Goal: Navigation & Orientation: Find specific page/section

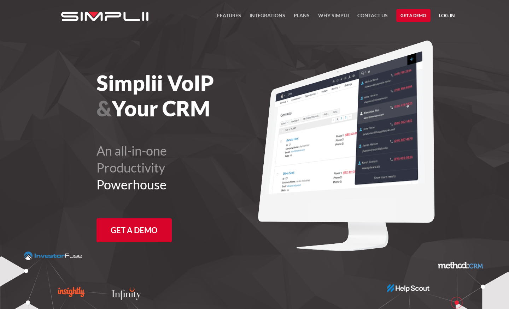
click at [444, 16] on link "Log in" at bounding box center [447, 16] width 16 height 11
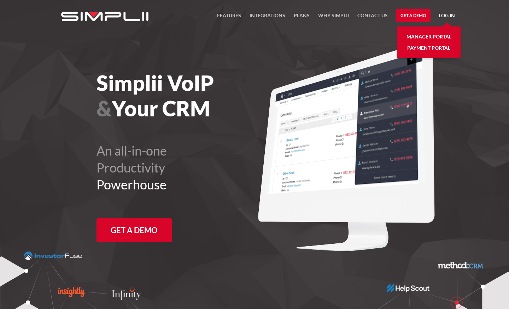
click at [431, 36] on link "Manager Portal" at bounding box center [428, 36] width 45 height 11
click at [275, 17] on link "Integrations" at bounding box center [267, 17] width 36 height 12
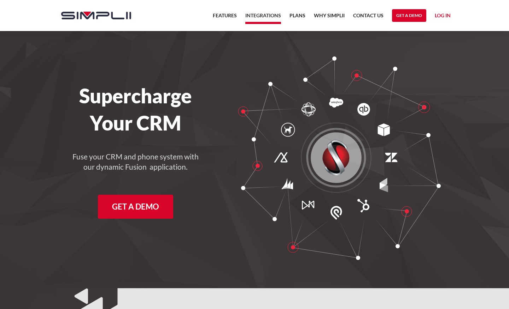
click at [441, 17] on link "Log in" at bounding box center [442, 16] width 16 height 11
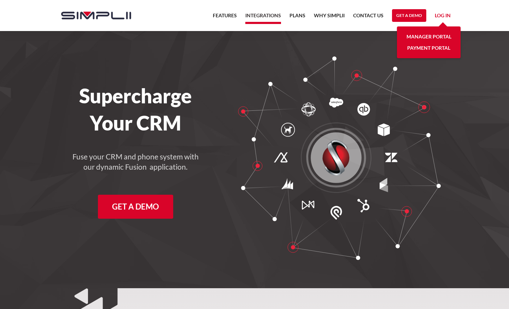
click at [416, 48] on link "Payment Portal" at bounding box center [428, 47] width 43 height 11
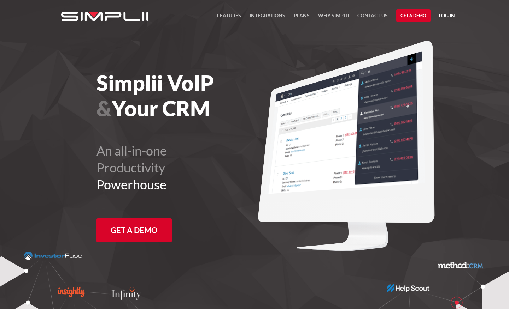
click at [450, 16] on link "Log in" at bounding box center [447, 16] width 16 height 11
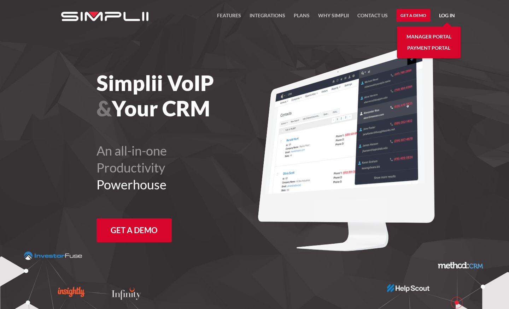
click at [436, 36] on link "Manager Portal" at bounding box center [428, 36] width 45 height 11
click at [367, 18] on link "Contact US" at bounding box center [372, 17] width 30 height 12
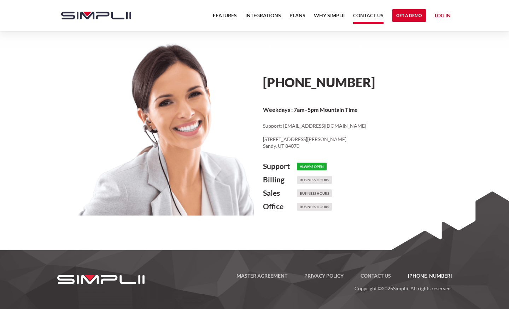
scroll to position [341, 0]
